Goal: Task Accomplishment & Management: Use online tool/utility

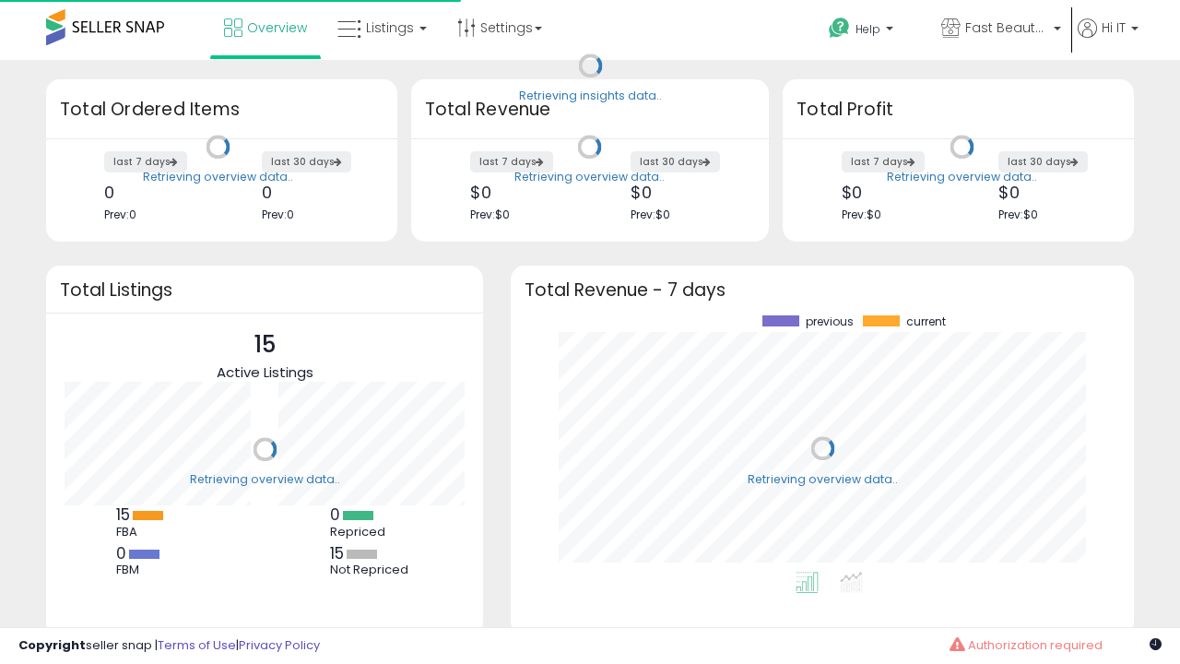
scroll to position [256, 586]
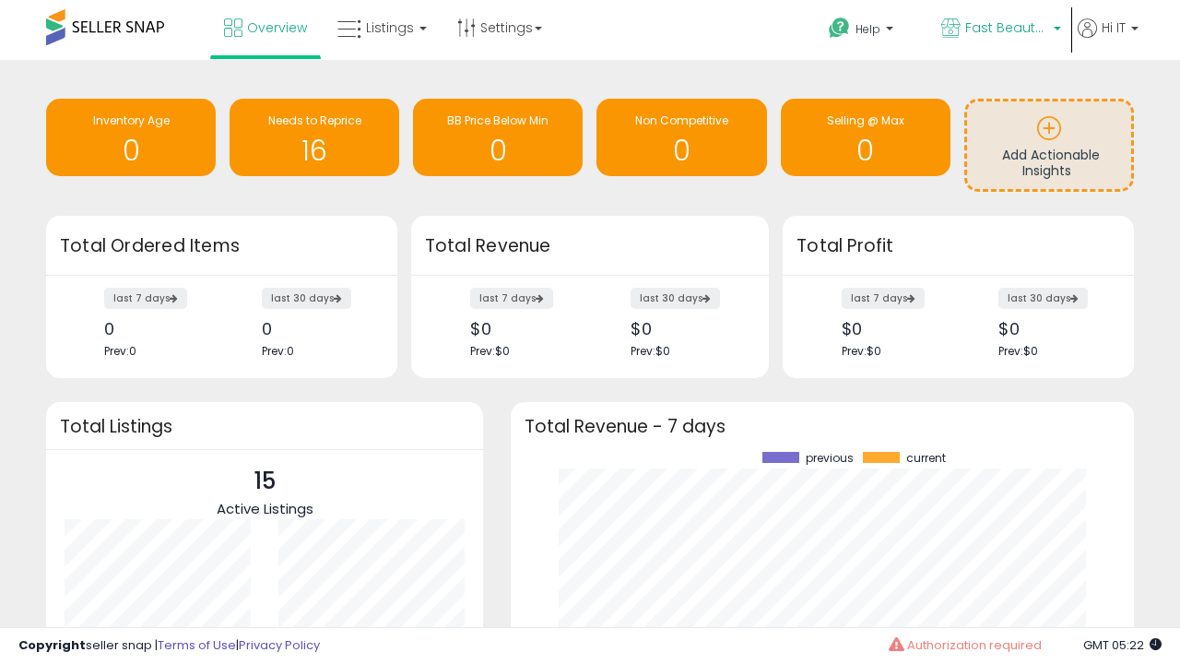
click at [999, 29] on span "Fast Beauty ([GEOGRAPHIC_DATA])" at bounding box center [1006, 27] width 83 height 18
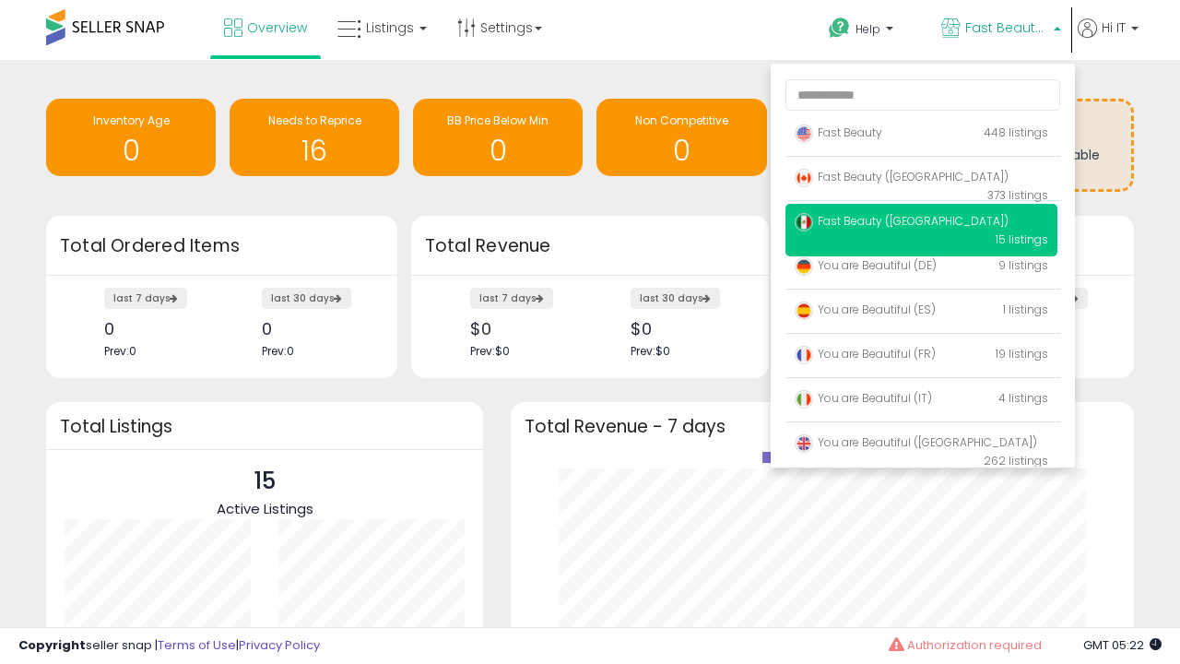
click at [921, 180] on span "Fast Beauty ([GEOGRAPHIC_DATA])" at bounding box center [902, 177] width 214 height 16
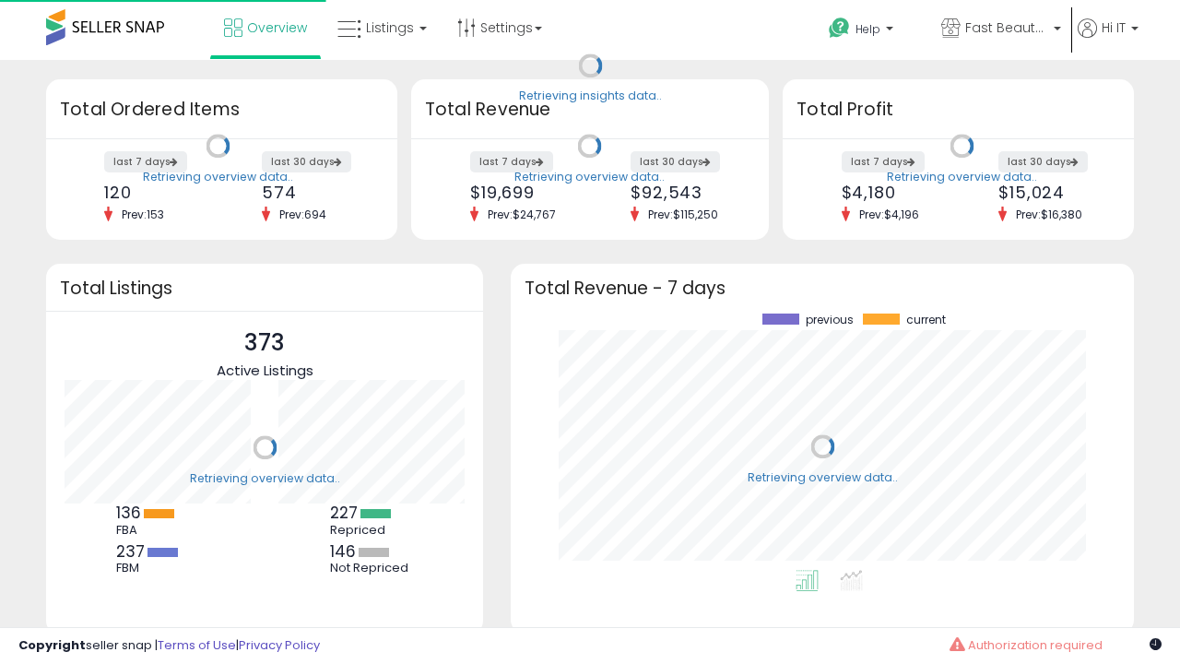
scroll to position [256, 586]
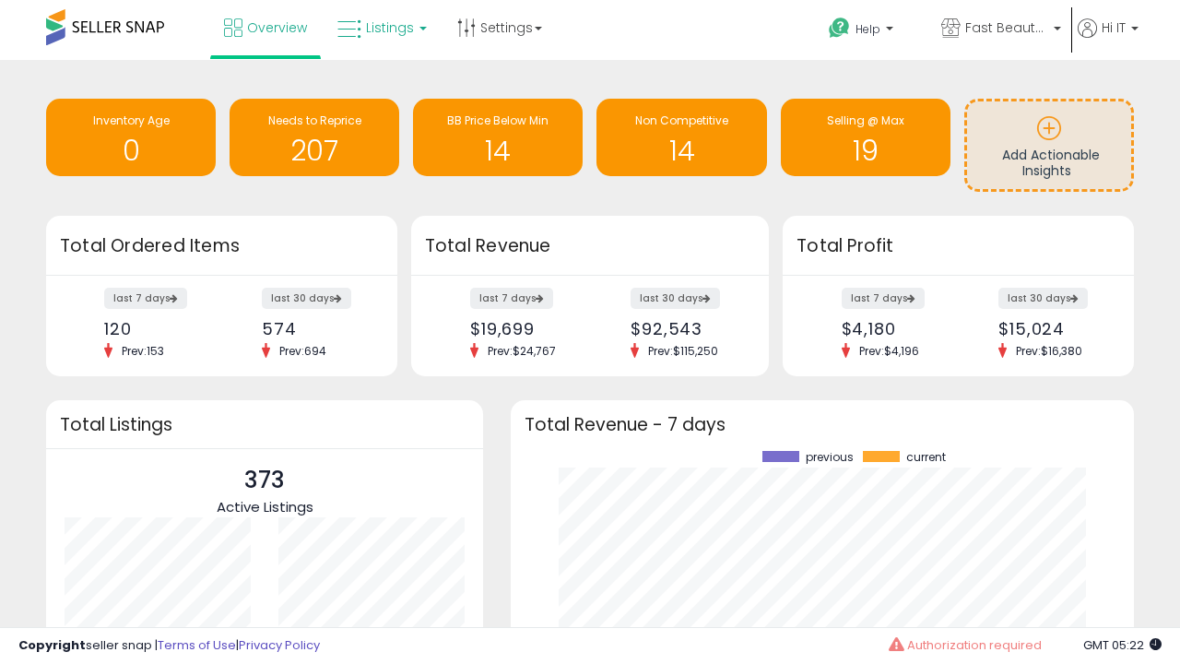
click at [380, 28] on span "Listings" at bounding box center [390, 27] width 48 height 18
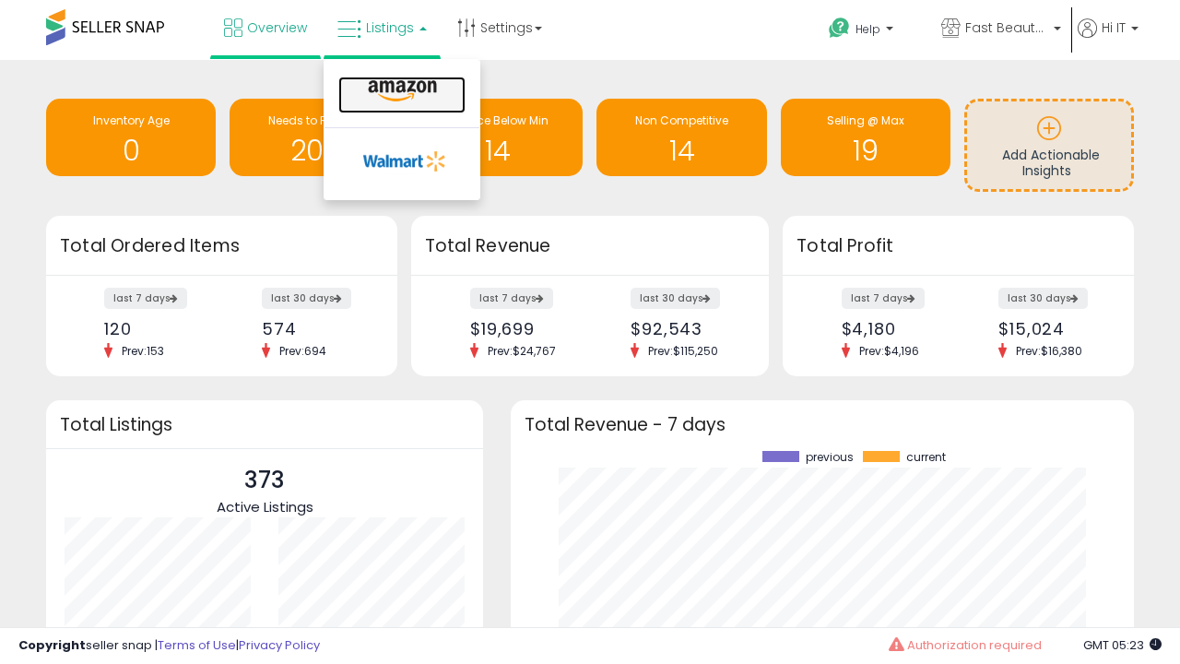
click at [400, 91] on icon at bounding box center [402, 91] width 80 height 24
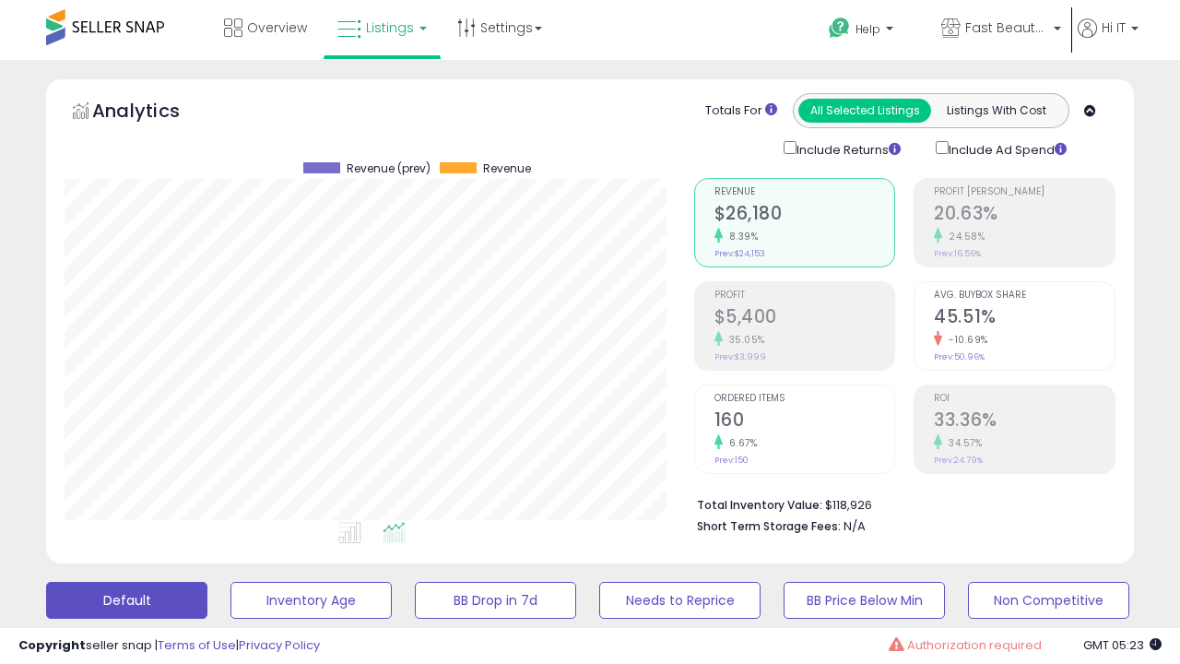
scroll to position [378, 629]
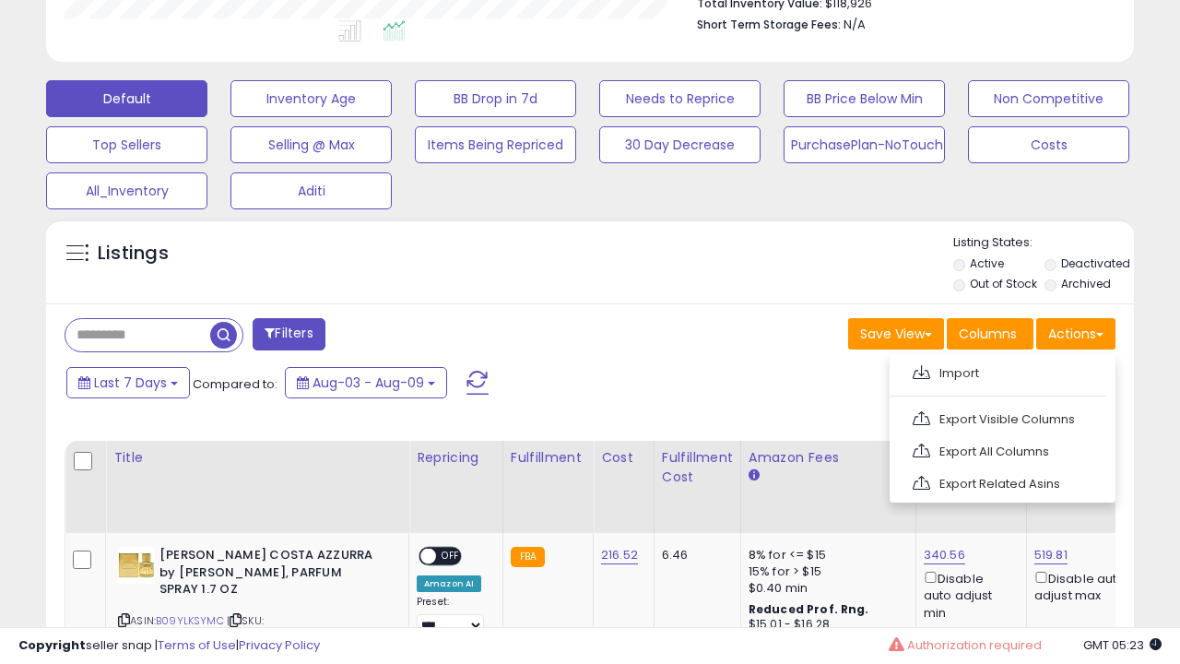
click at [921, 370] on span at bounding box center [922, 372] width 18 height 14
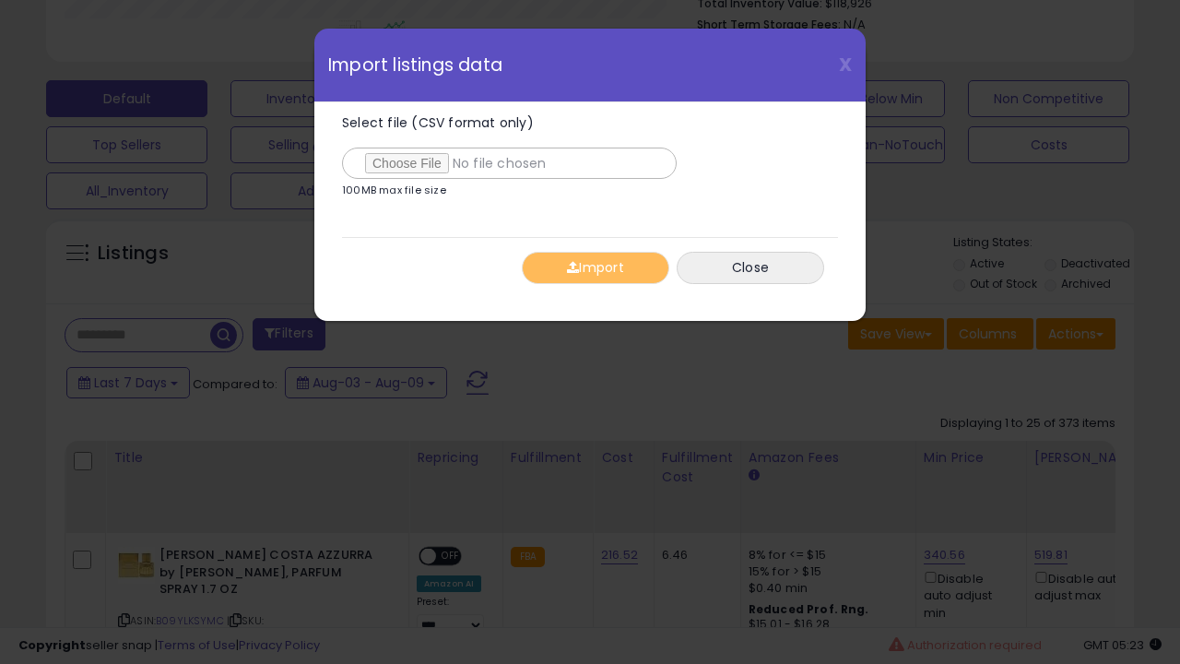
type input "**********"
click at [595, 267] on button "Import" at bounding box center [595, 268] width 147 height 32
